Goal: Task Accomplishment & Management: Manage account settings

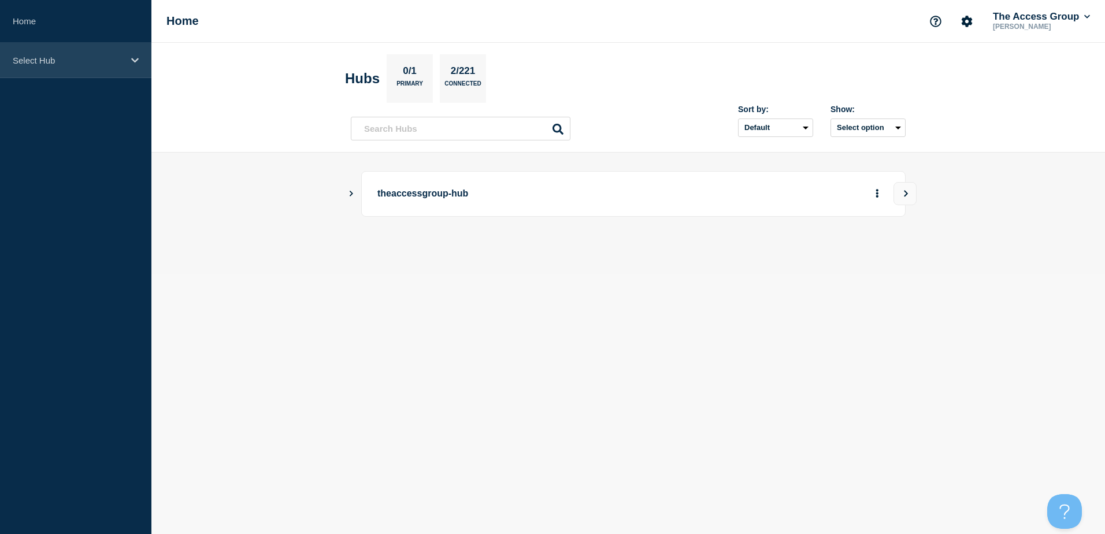
click at [47, 60] on p "Select Hub" at bounding box center [68, 60] width 111 height 10
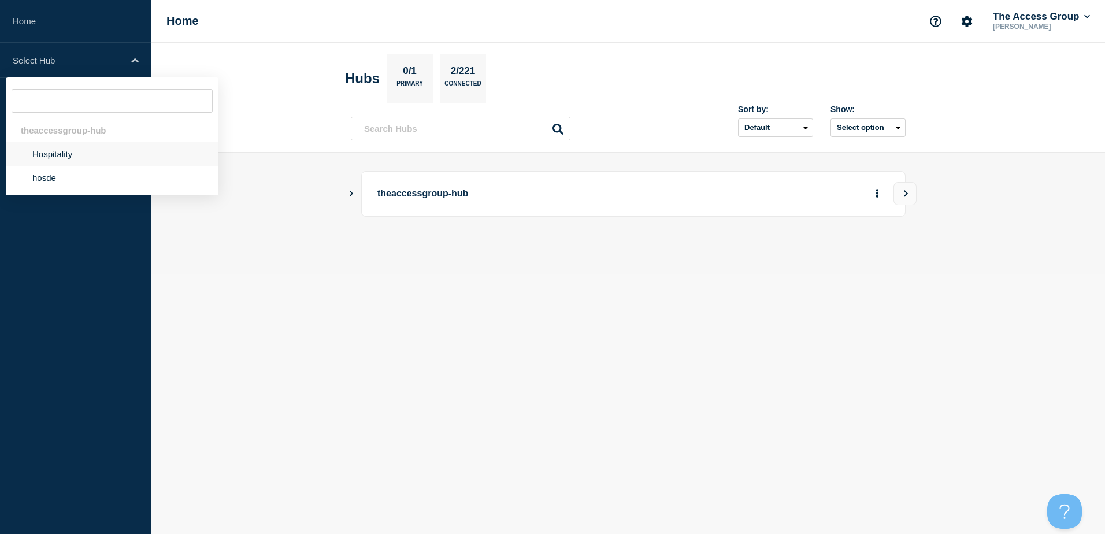
click at [72, 151] on li "Hospitality" at bounding box center [112, 154] width 213 height 24
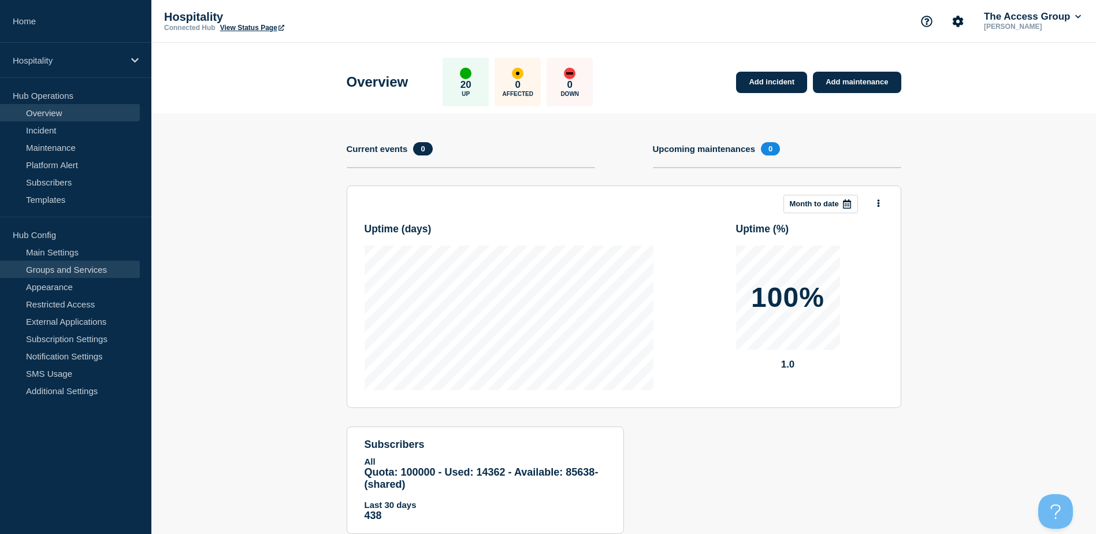
click at [63, 275] on link "Groups and Services" at bounding box center [70, 269] width 140 height 17
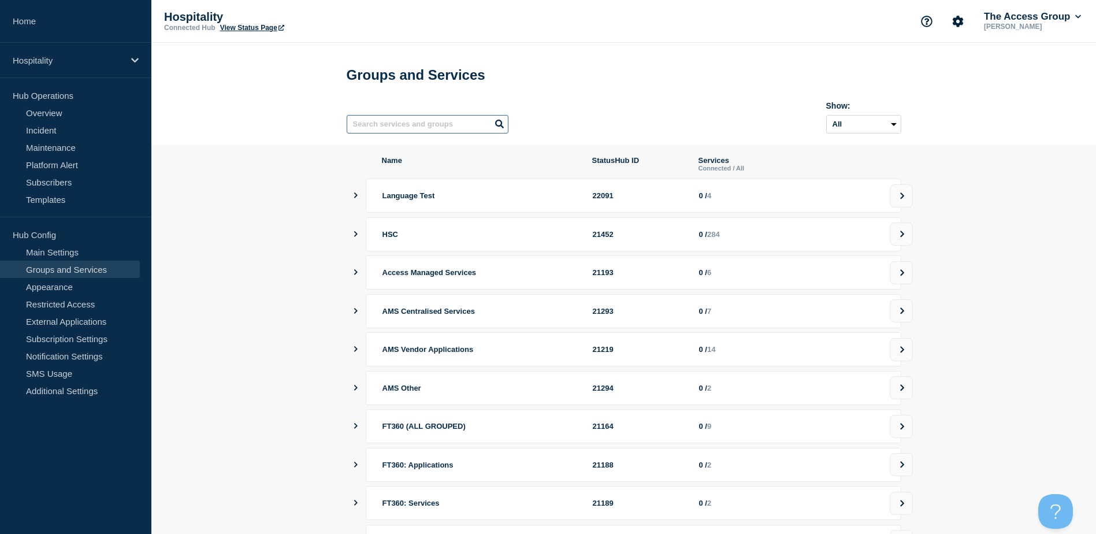
click at [444, 125] on input "text" at bounding box center [428, 124] width 162 height 18
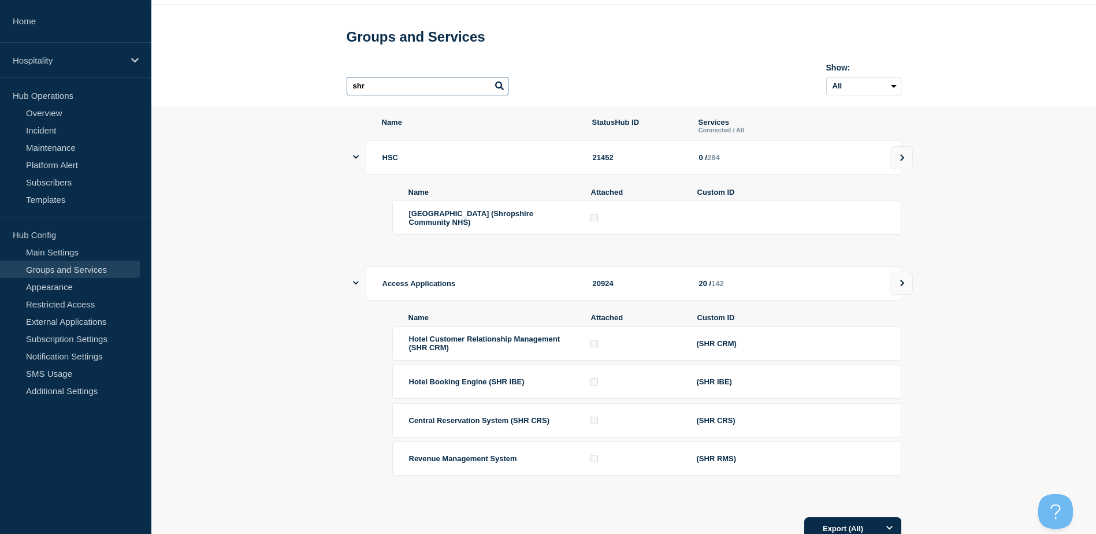
scroll to position [58, 0]
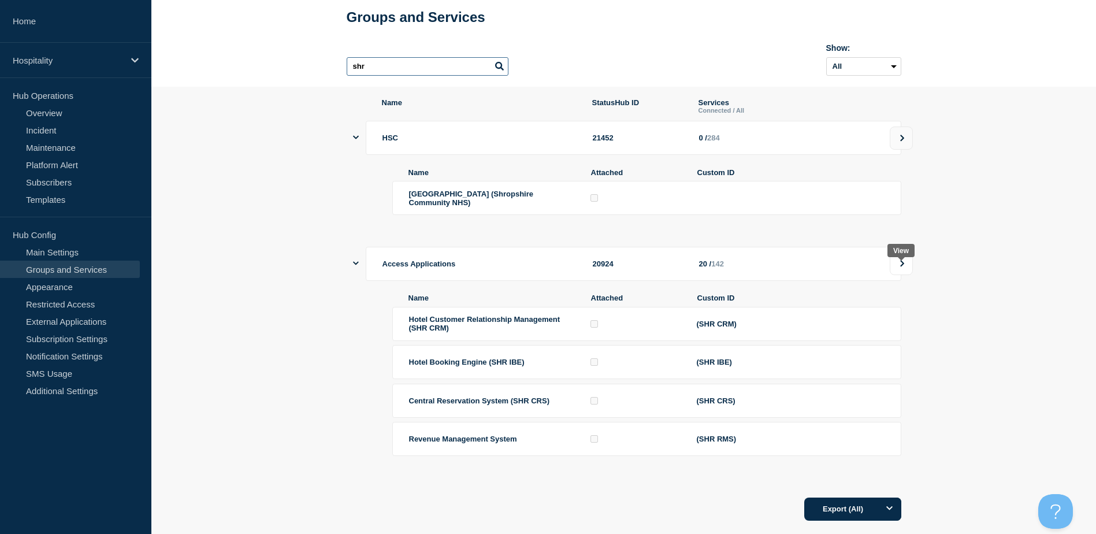
type input "shr"
click at [898, 275] on button at bounding box center [901, 263] width 23 height 23
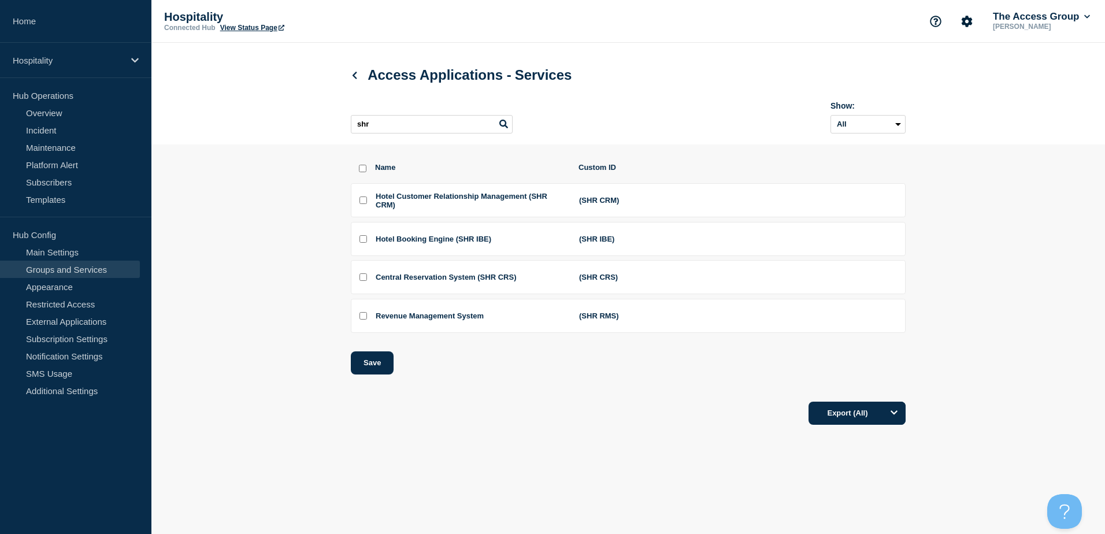
click at [363, 204] on input "Hotel Customer Relationship Management (SHR CRM) checkbox" at bounding box center [363, 200] width 8 height 8
checkbox input "false"
click at [387, 131] on input "shr" at bounding box center [432, 124] width 162 height 18
drag, startPoint x: 393, startPoint y: 129, endPoint x: 308, endPoint y: 124, distance: 85.1
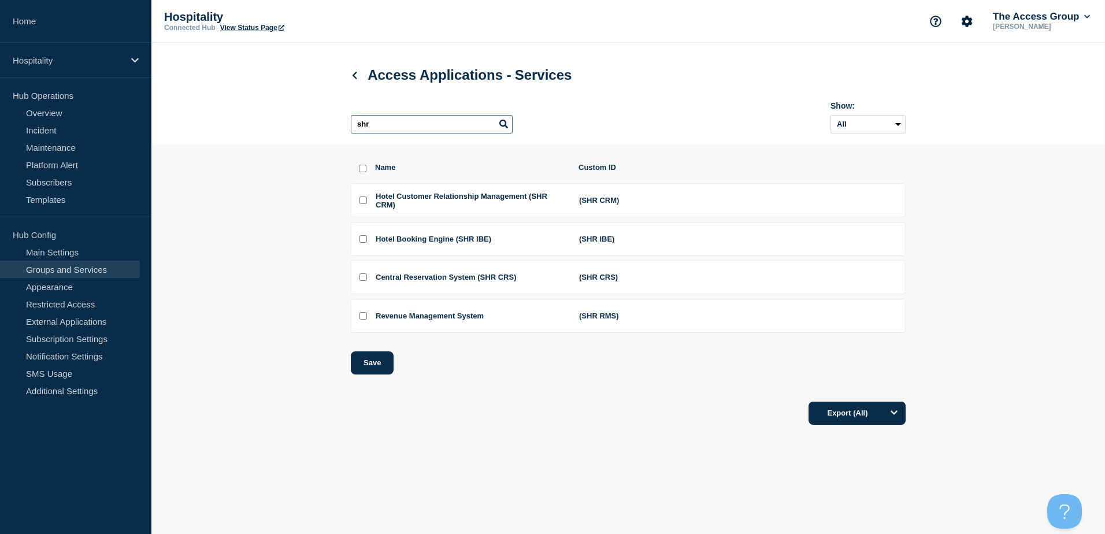
click at [308, 124] on header "Access Applications - Services shr Show: All Archived Non-archived" at bounding box center [627, 94] width 953 height 102
type input "guest"
checkbox input "true"
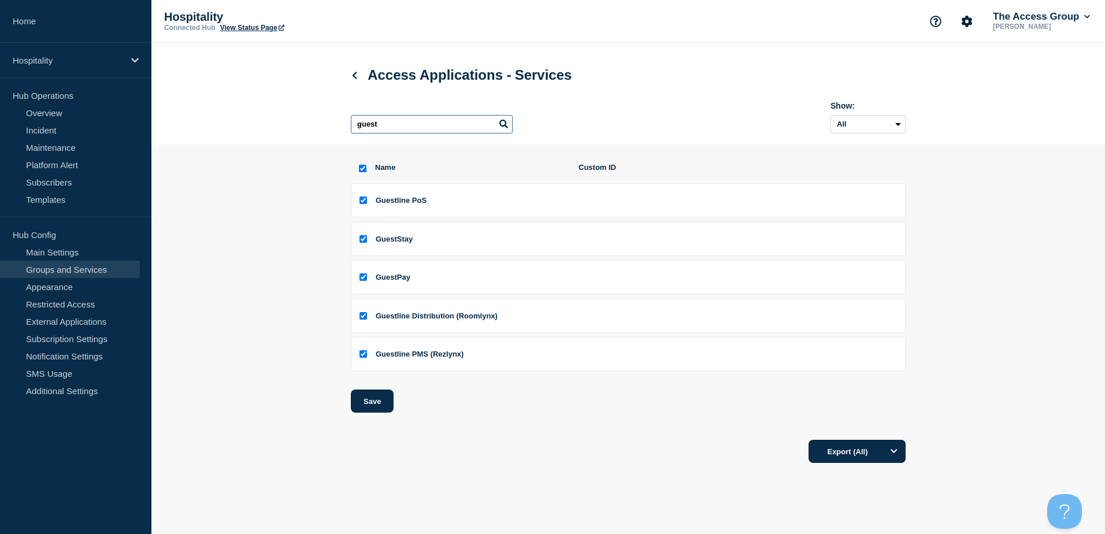
click at [306, 123] on header "Access Applications - Services guest Show: All Archived Non-archived" at bounding box center [627, 94] width 953 height 102
type input "shr"
checkbox input "false"
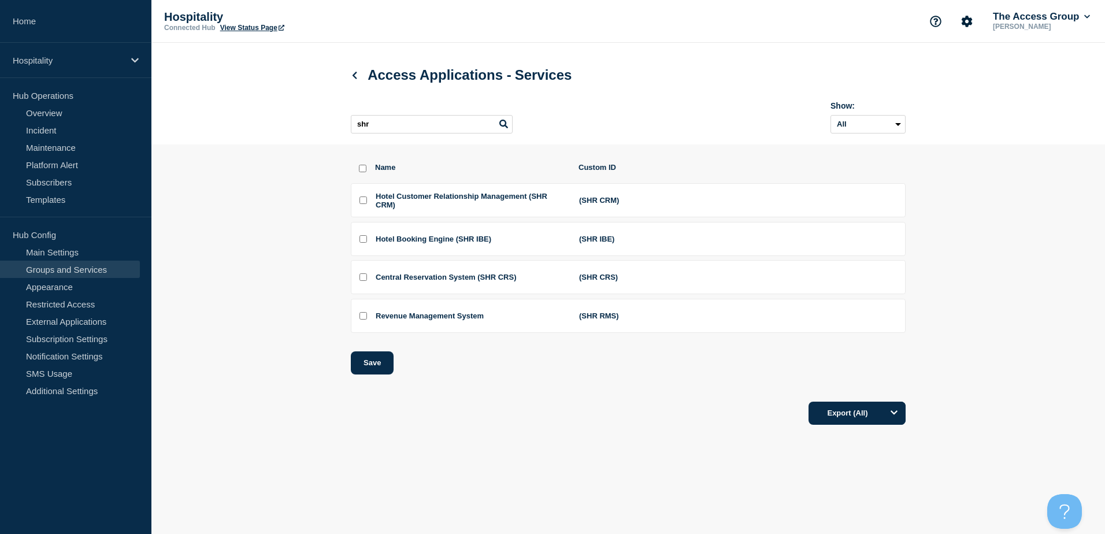
drag, startPoint x: 365, startPoint y: 204, endPoint x: 367, endPoint y: 213, distance: 9.7
click at [365, 204] on input "Hotel Customer Relationship Management (SHR CRM) checkbox" at bounding box center [363, 200] width 8 height 8
checkbox input "true"
click at [362, 241] on input "Hotel Booking Engine (SHR IBE) checkbox" at bounding box center [363, 239] width 8 height 8
checkbox input "true"
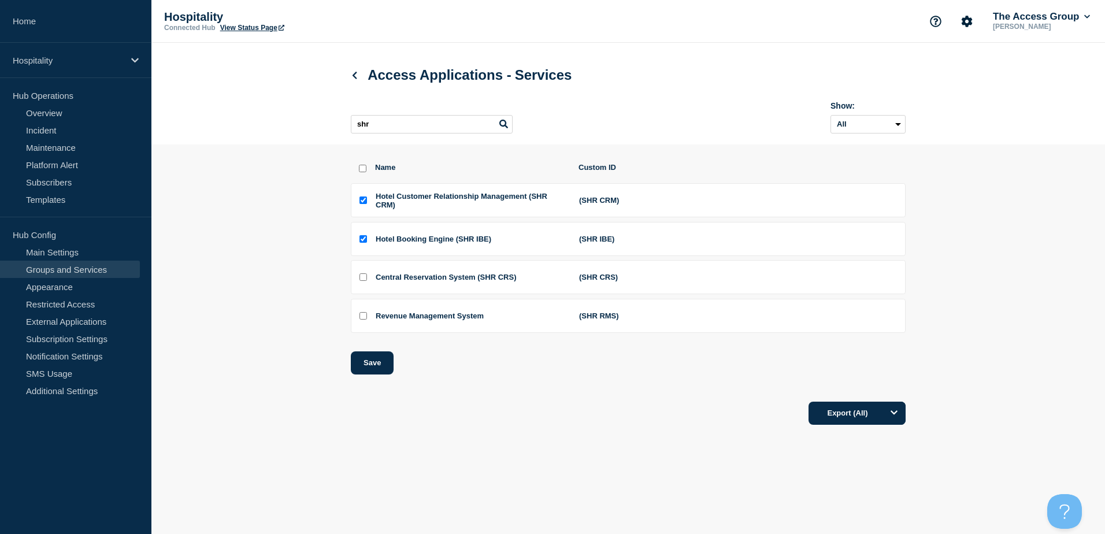
click at [363, 281] on input "Central Reservation System (SHR CRS) checkbox" at bounding box center [363, 277] width 8 height 8
checkbox input "true"
click at [361, 319] on input "Revenue Management System checkbox" at bounding box center [363, 316] width 8 height 8
checkbox input "true"
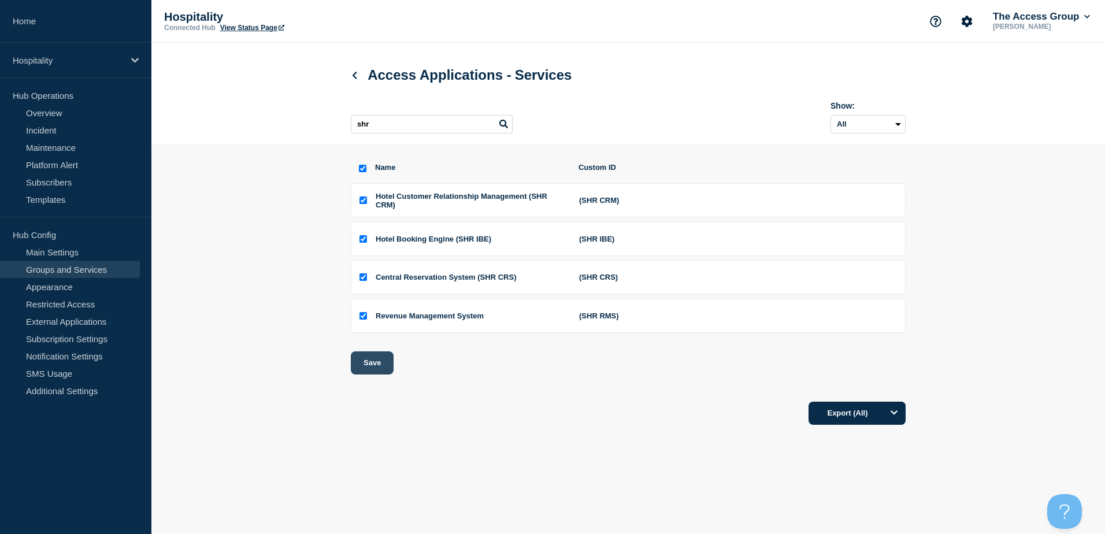
click at [366, 365] on button "Save" at bounding box center [372, 362] width 43 height 23
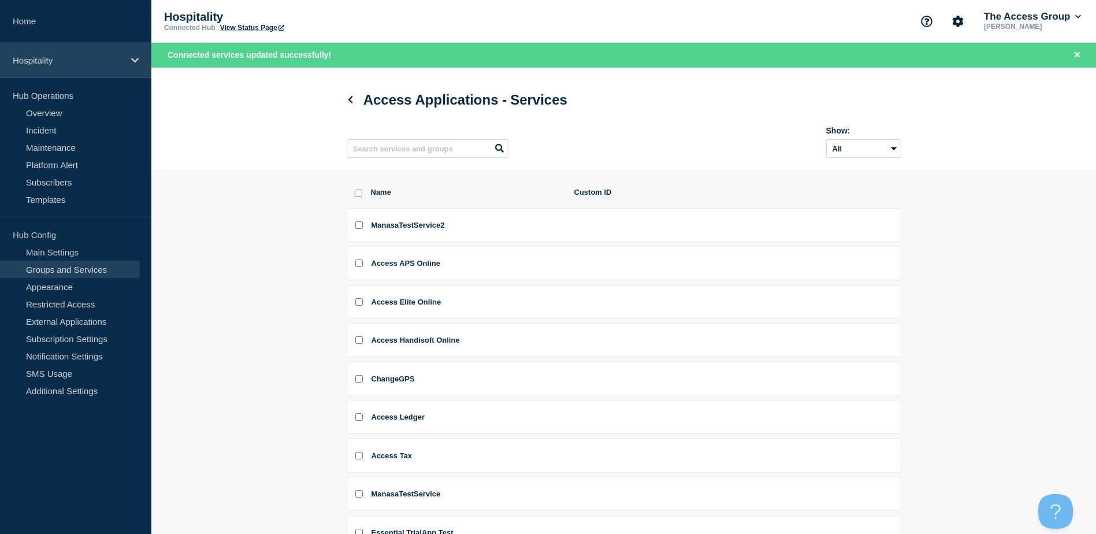
click at [43, 60] on p "Hospitality" at bounding box center [68, 60] width 111 height 10
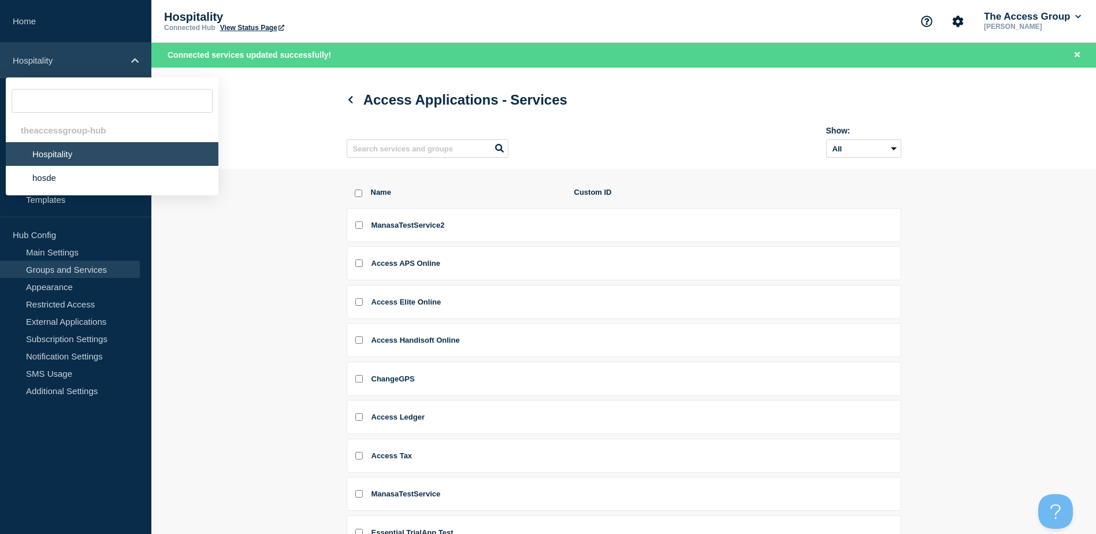
click at [43, 60] on p "Hospitality" at bounding box center [68, 60] width 111 height 10
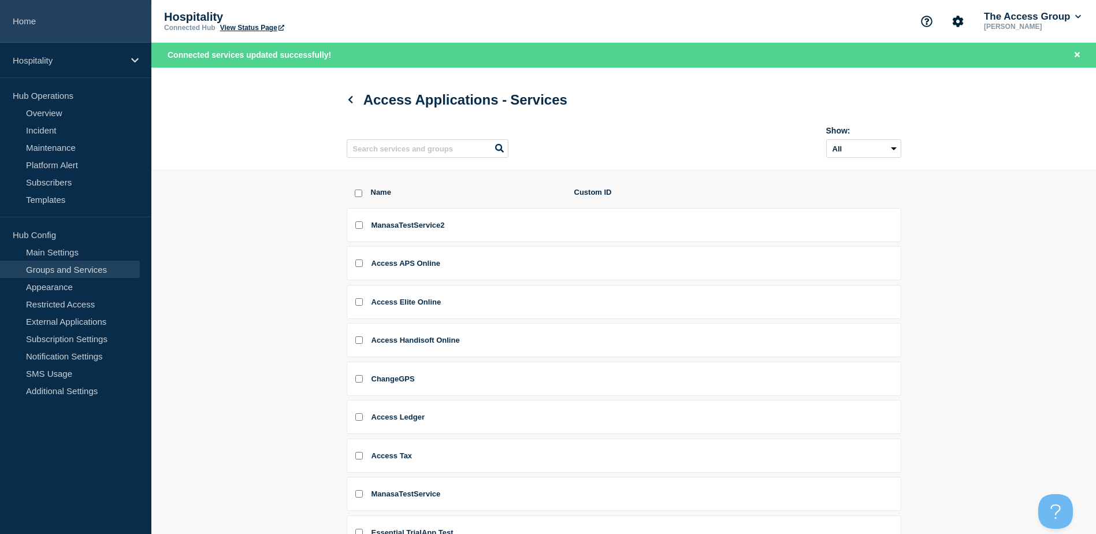
click at [38, 21] on link "Home" at bounding box center [75, 21] width 151 height 43
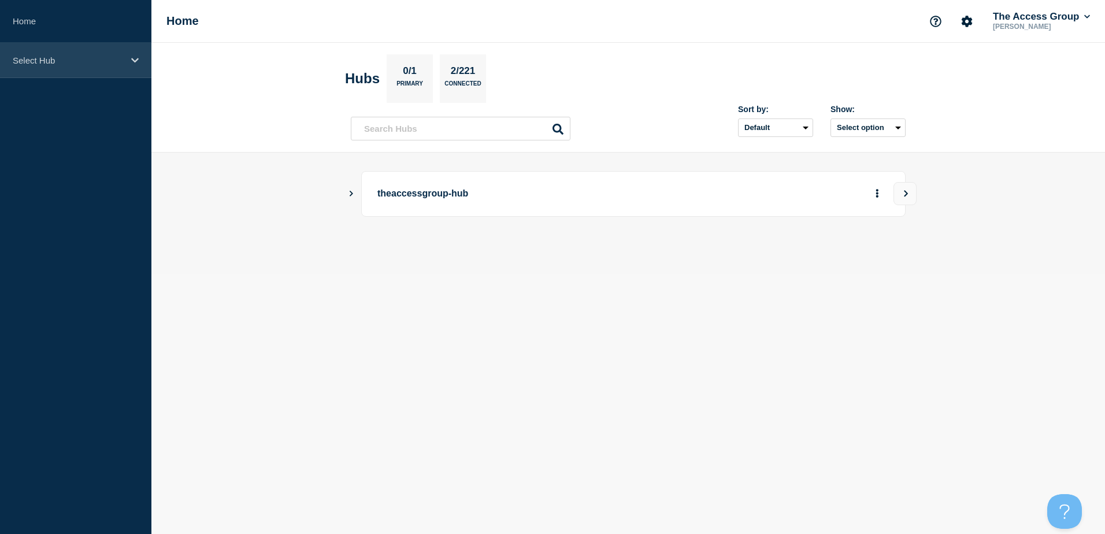
click at [87, 67] on div "Select Hub" at bounding box center [75, 60] width 151 height 35
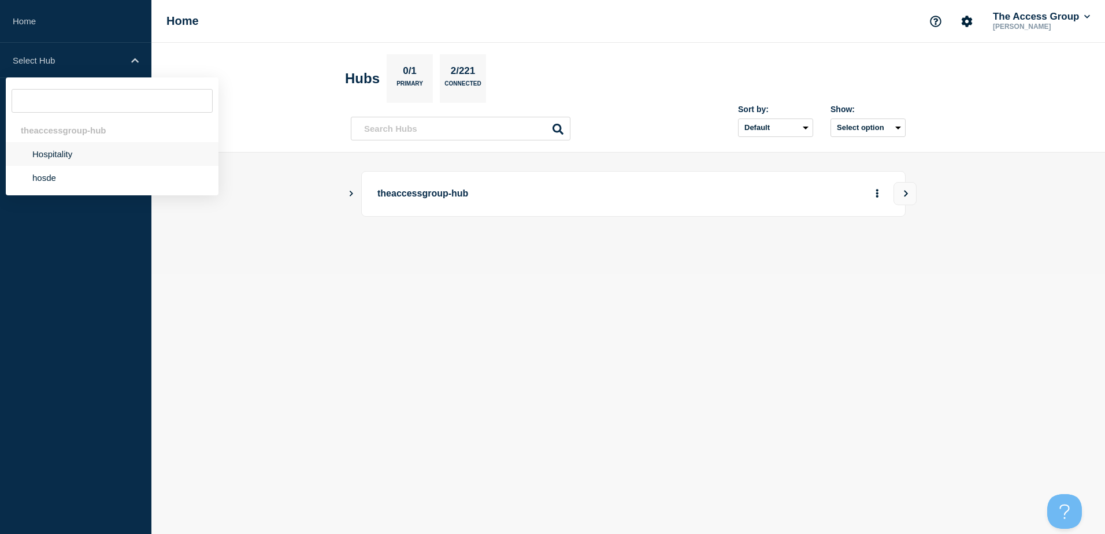
click at [50, 151] on li "Hospitality" at bounding box center [112, 154] width 213 height 24
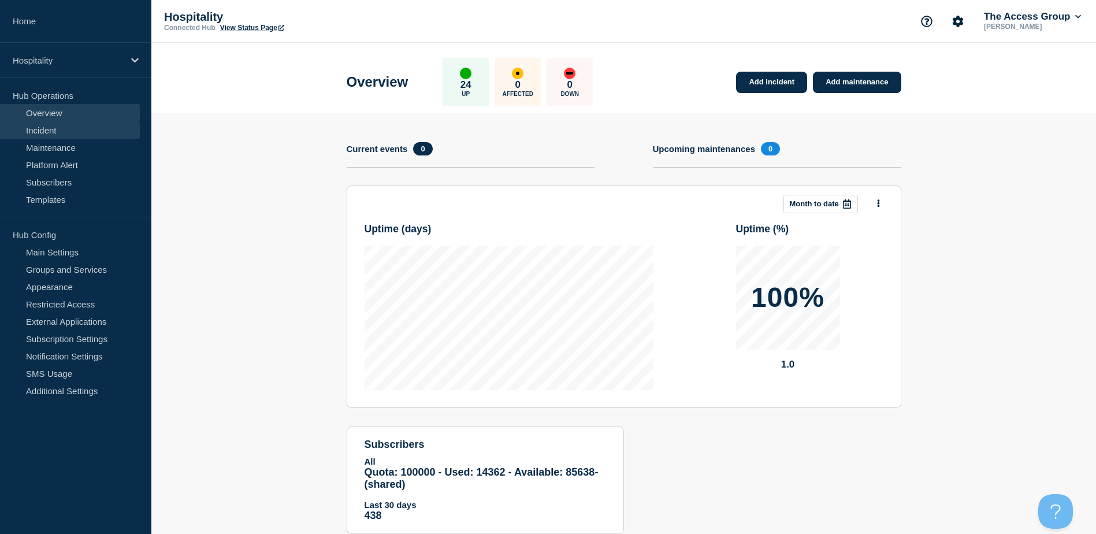
click at [51, 135] on link "Incident" at bounding box center [70, 129] width 140 height 17
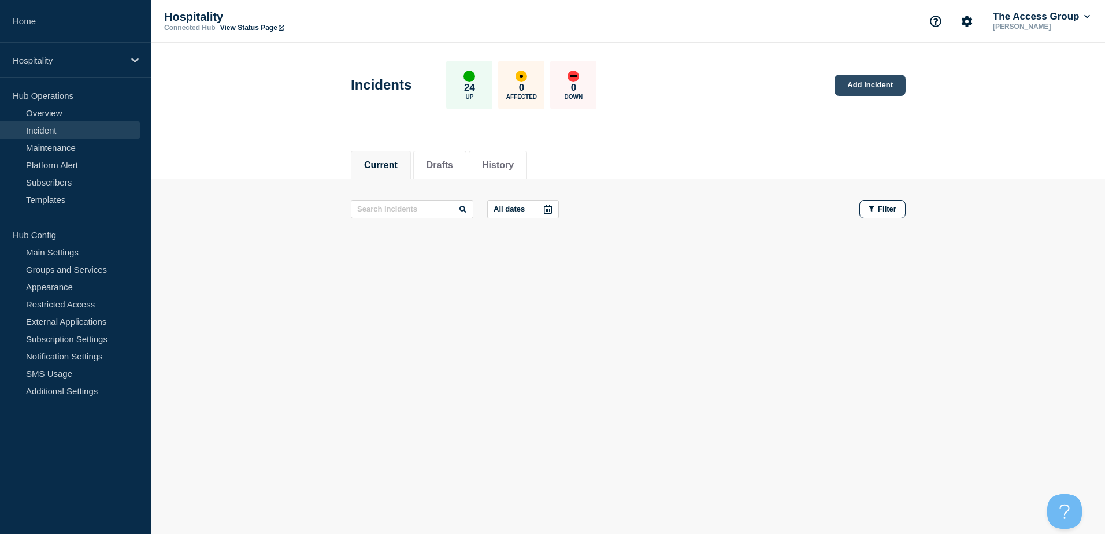
click at [877, 84] on link "Add incident" at bounding box center [869, 85] width 71 height 21
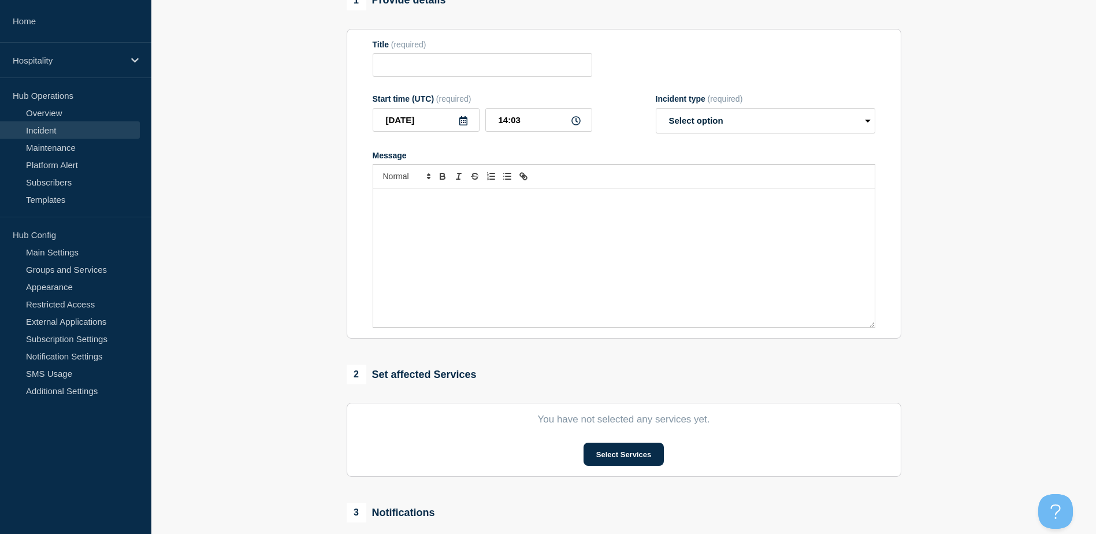
scroll to position [276, 0]
